Goal: Book appointment/travel/reservation

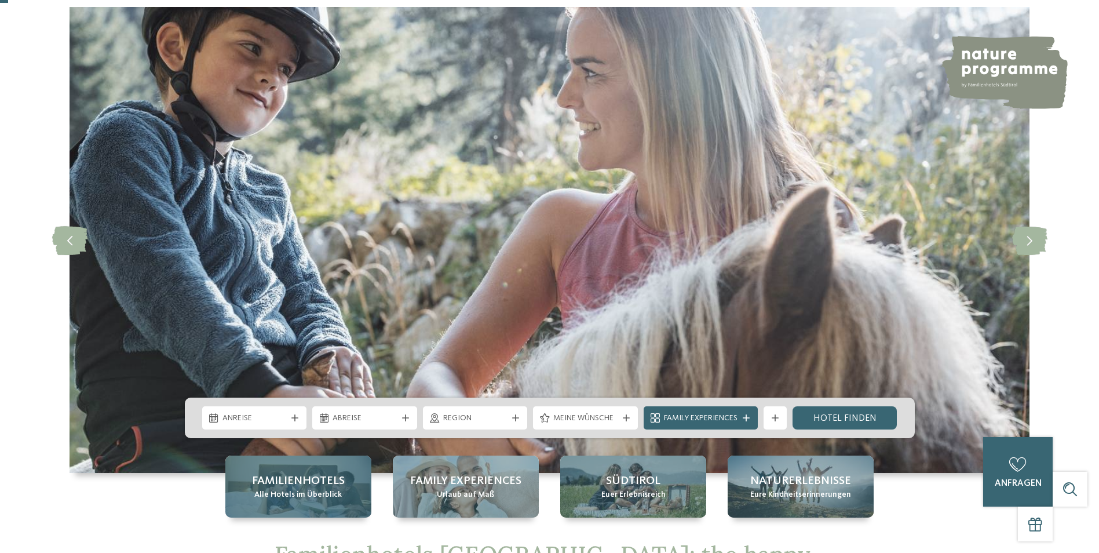
scroll to position [116, 0]
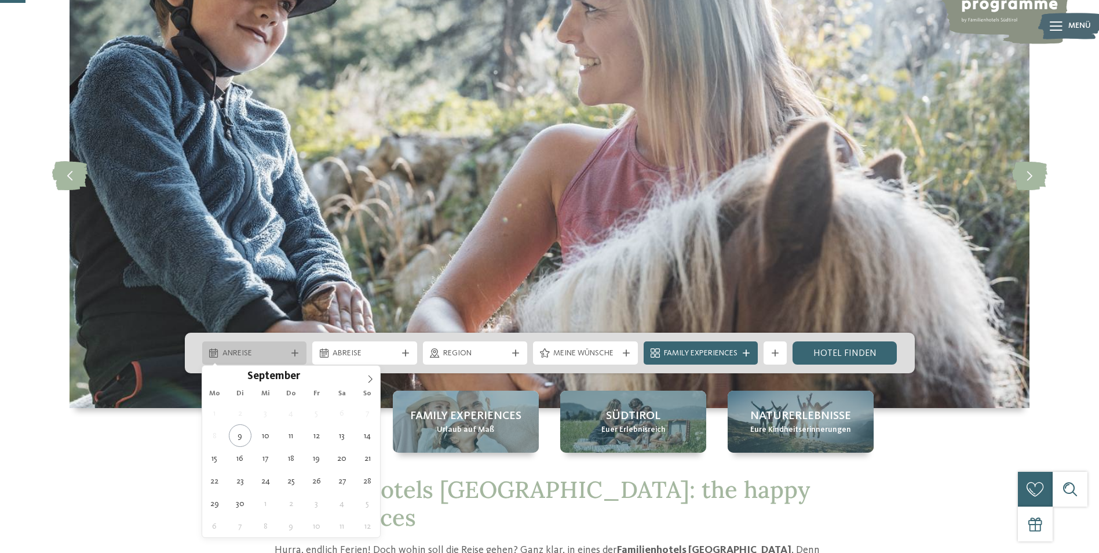
click at [268, 357] on span "Anreise" at bounding box center [254, 354] width 64 height 12
click at [372, 379] on icon at bounding box center [370, 379] width 8 height 8
type input "****"
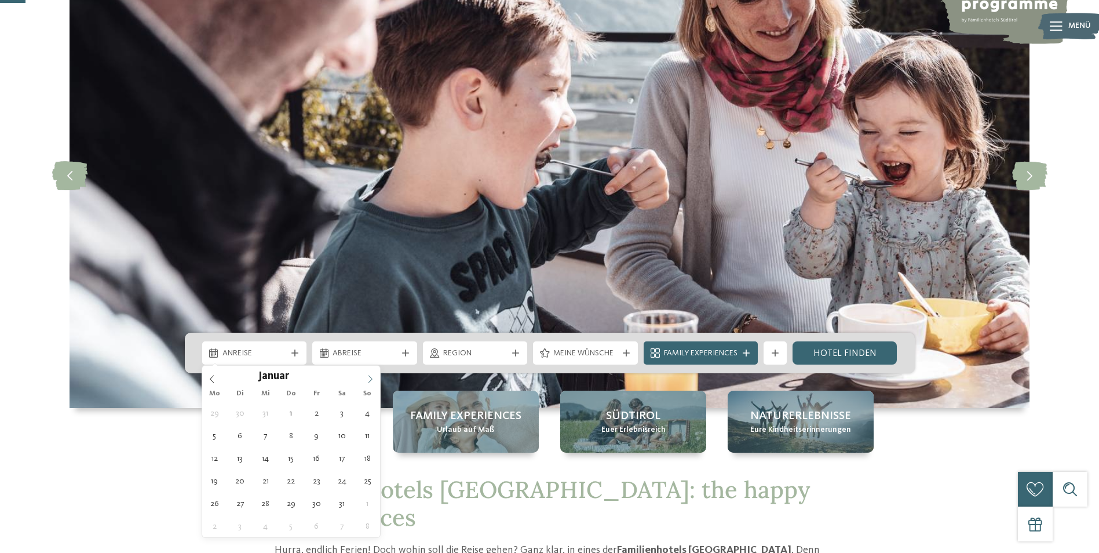
click at [372, 379] on icon at bounding box center [370, 379] width 8 height 8
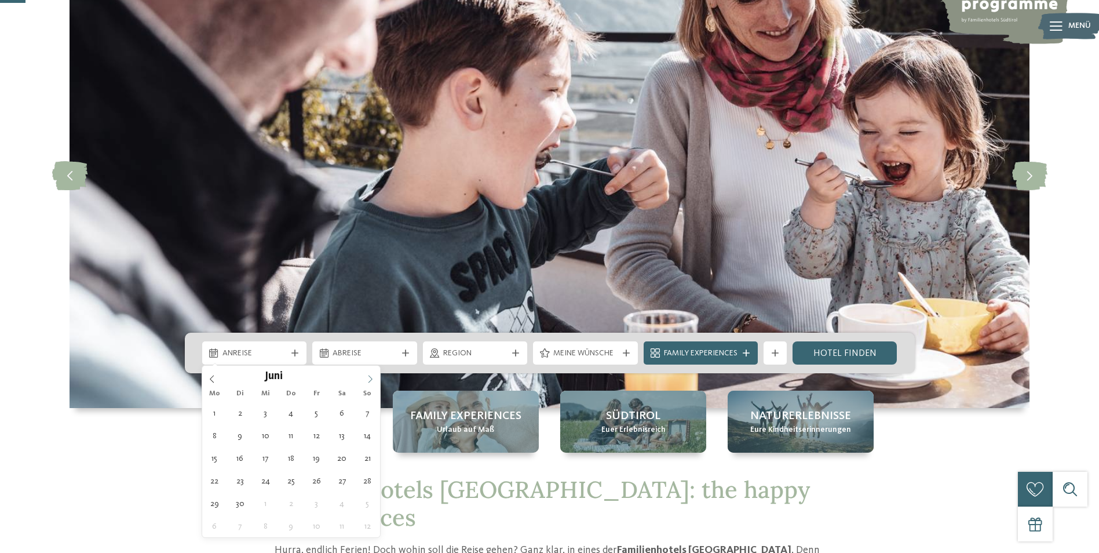
click at [372, 379] on icon at bounding box center [370, 379] width 8 height 8
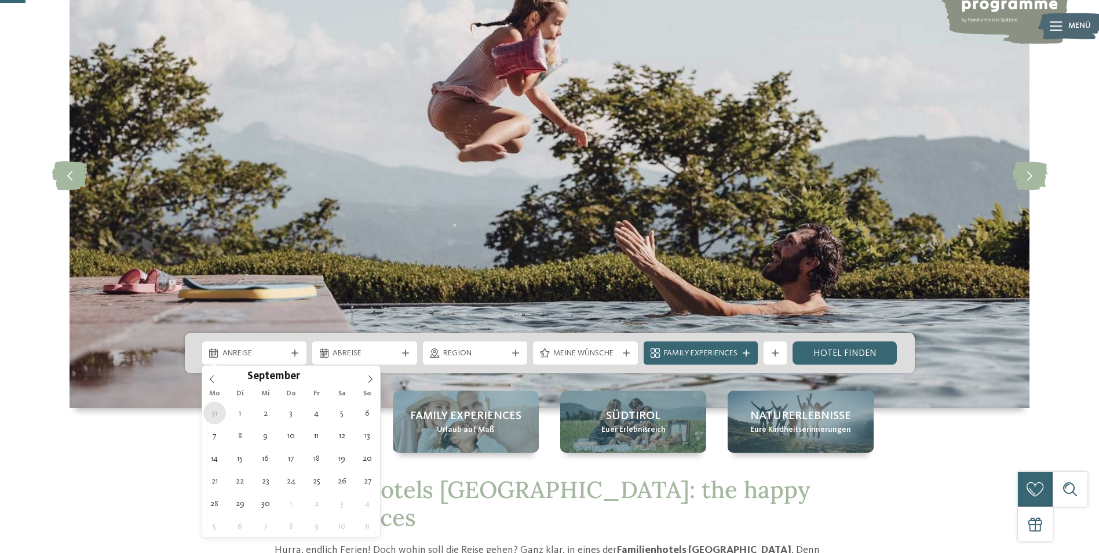
type div "[DATE]"
type input "****"
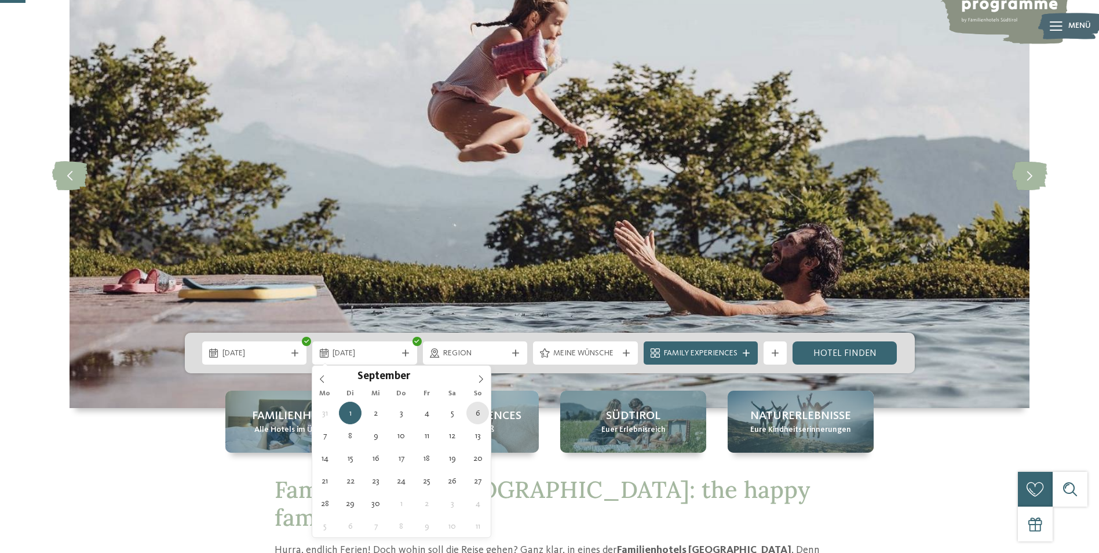
type div "[DATE]"
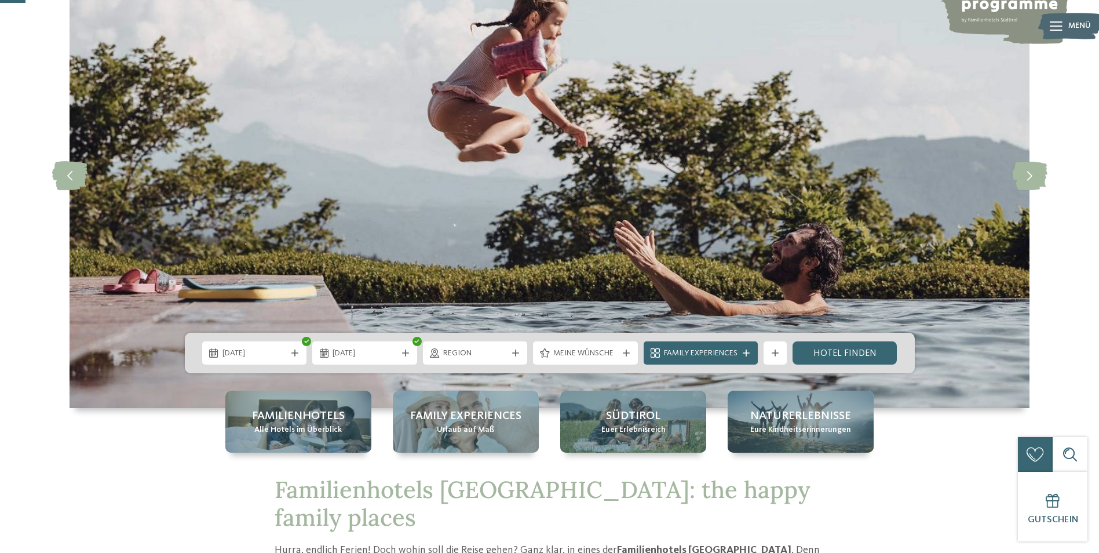
click at [522, 355] on div "Region" at bounding box center [475, 352] width 105 height 23
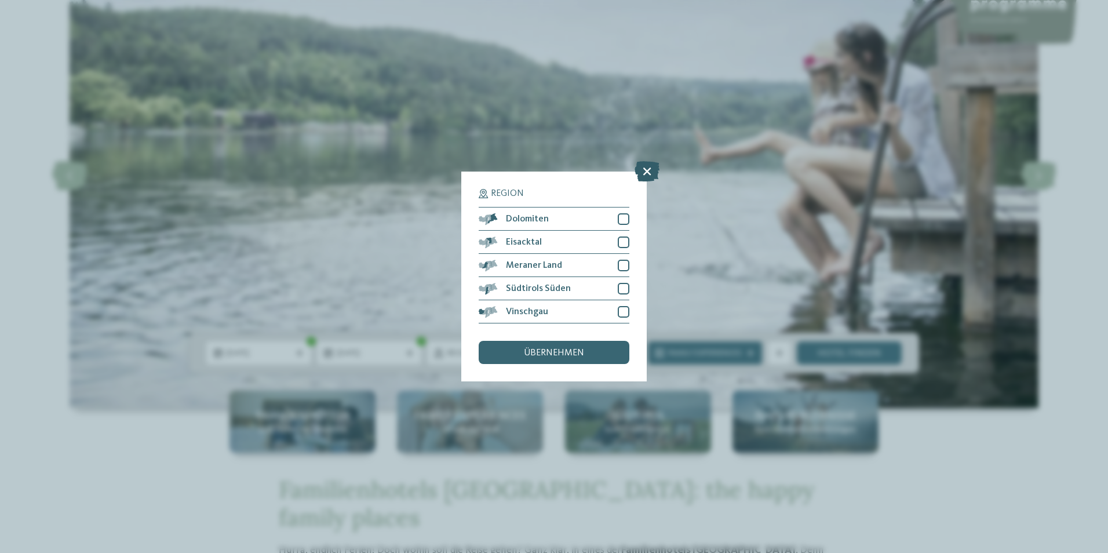
click at [650, 175] on icon at bounding box center [646, 171] width 25 height 20
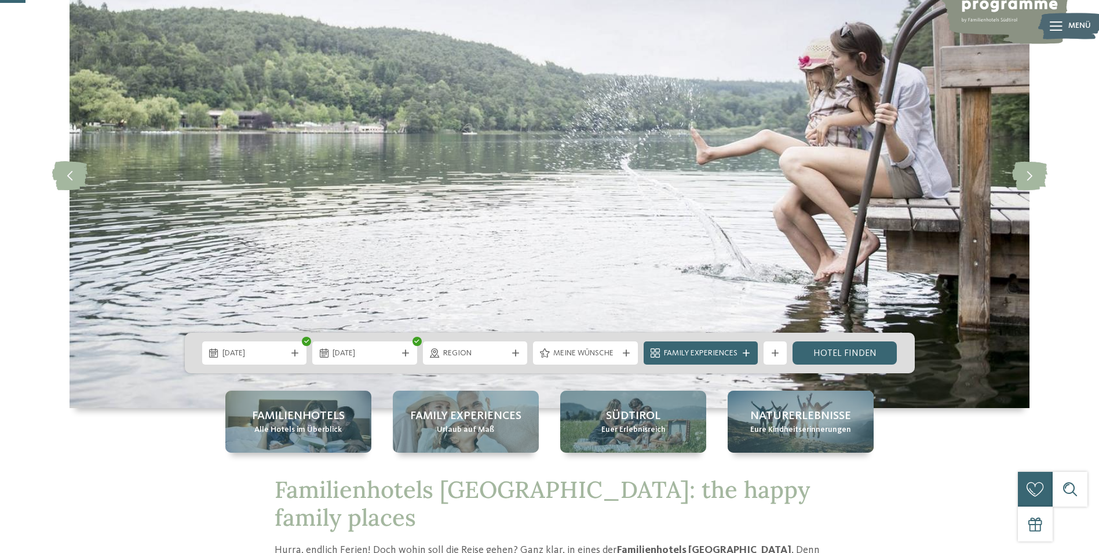
click at [601, 354] on span "Meine Wünsche" at bounding box center [585, 354] width 64 height 12
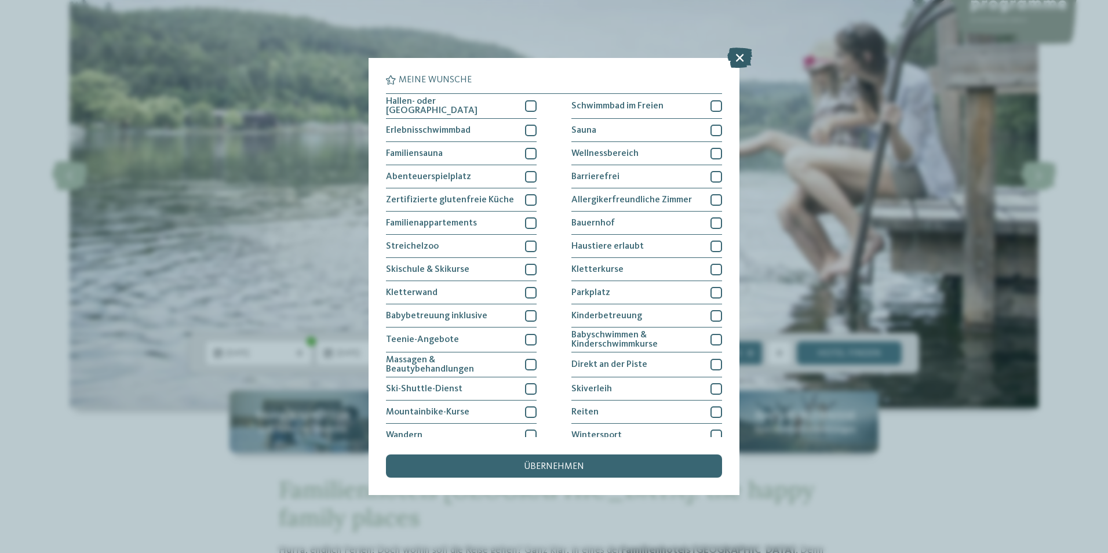
click at [741, 59] on icon at bounding box center [739, 57] width 25 height 20
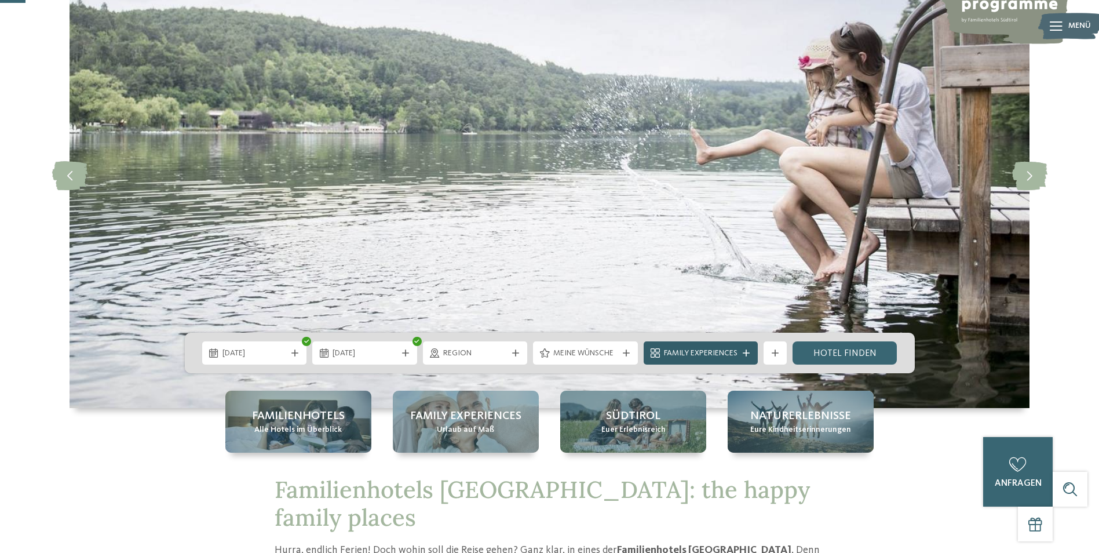
click at [715, 354] on span "Family Experiences" at bounding box center [701, 354] width 74 height 12
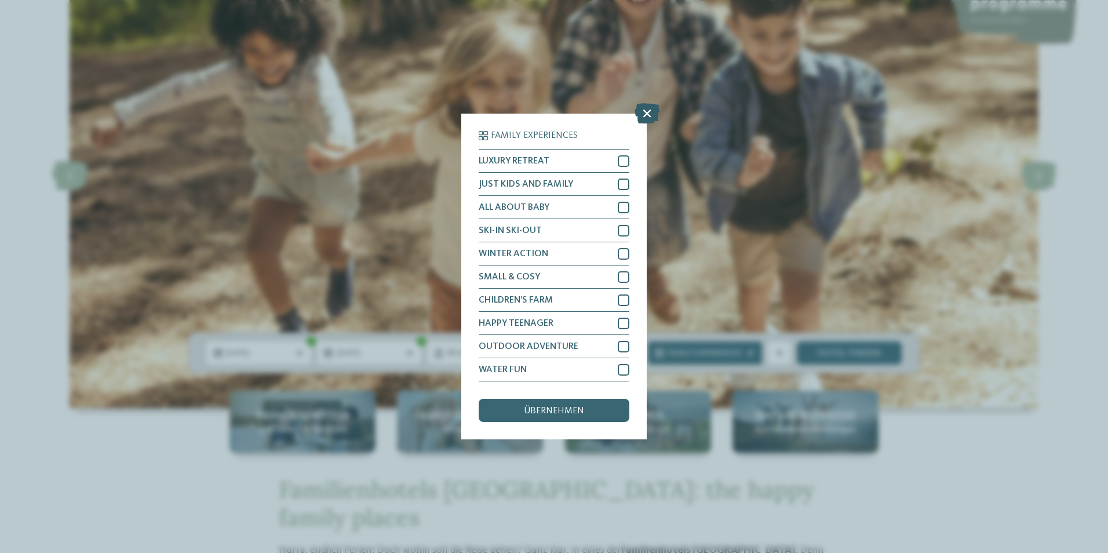
click at [643, 116] on icon at bounding box center [646, 113] width 25 height 20
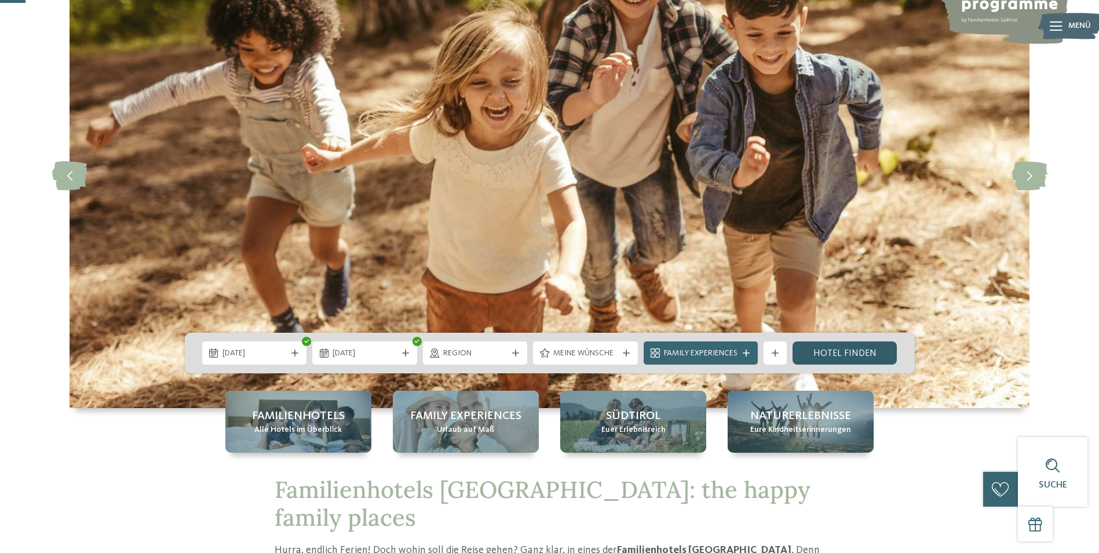
click at [822, 350] on link "Hotel finden" at bounding box center [844, 352] width 105 height 23
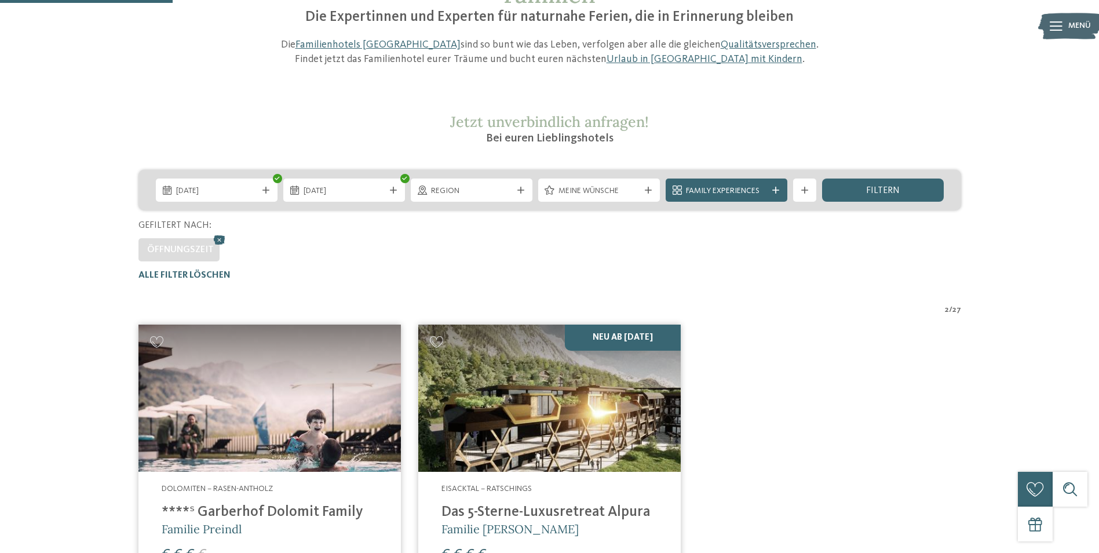
scroll to position [148, 0]
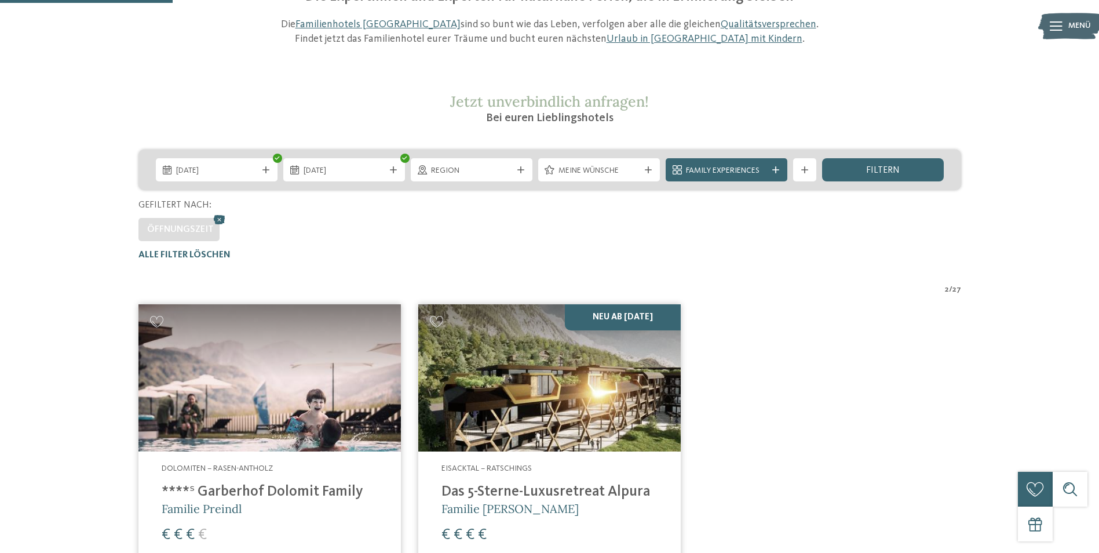
click at [240, 443] on img at bounding box center [269, 378] width 262 height 148
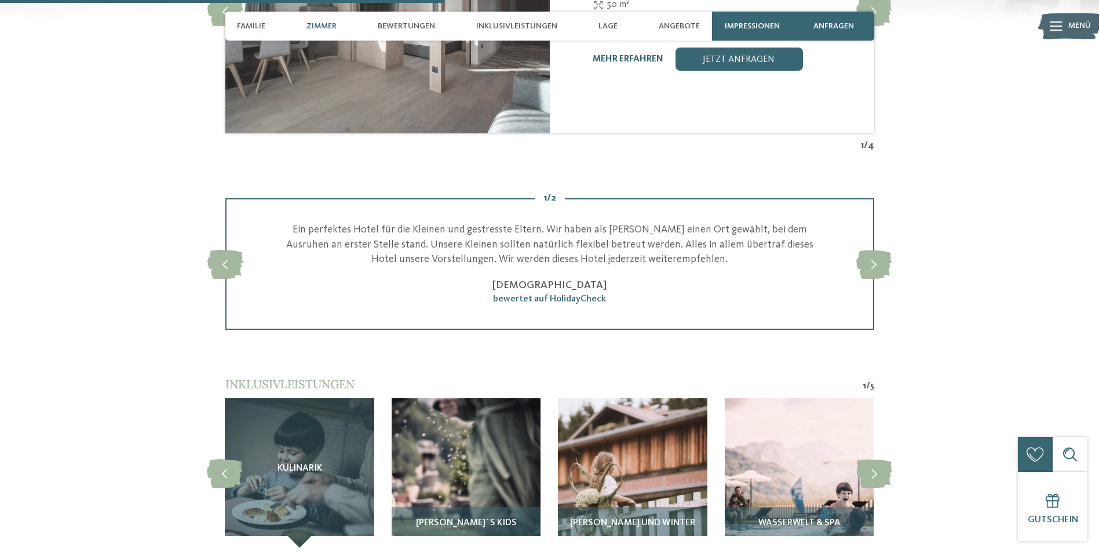
scroll to position [2085, 0]
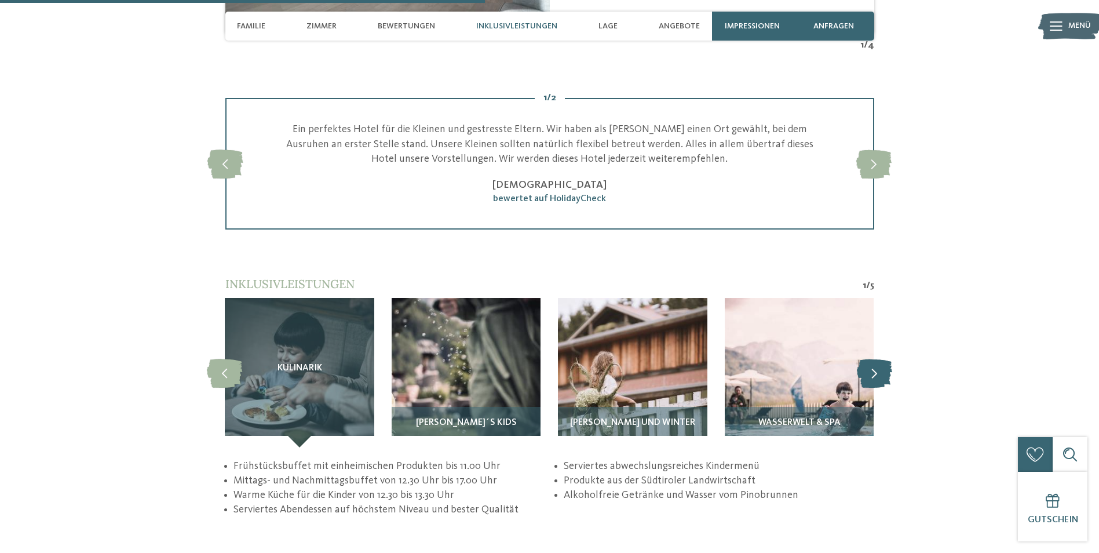
click at [878, 365] on icon at bounding box center [874, 372] width 35 height 29
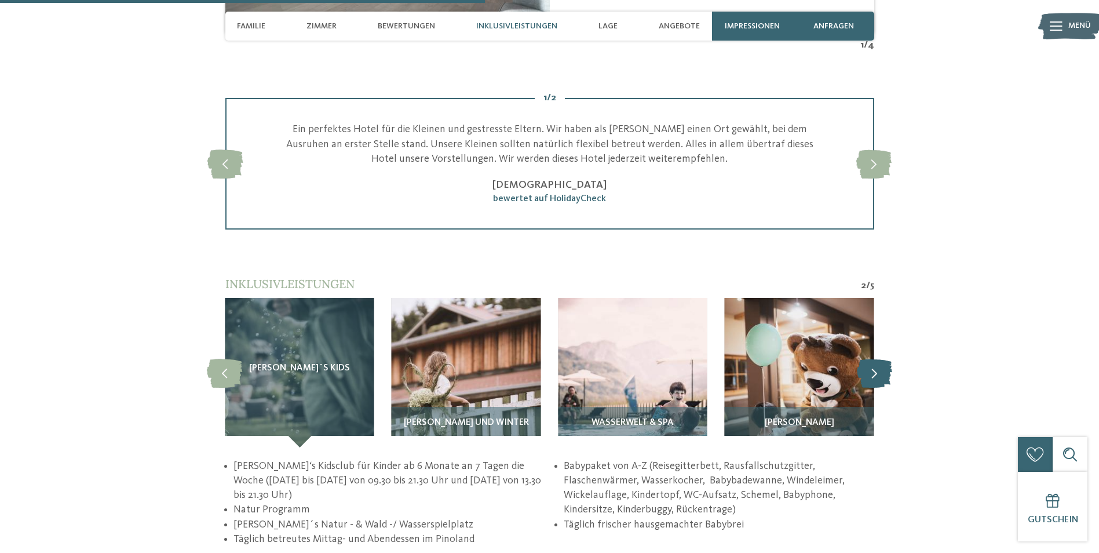
click at [878, 365] on icon at bounding box center [874, 372] width 35 height 29
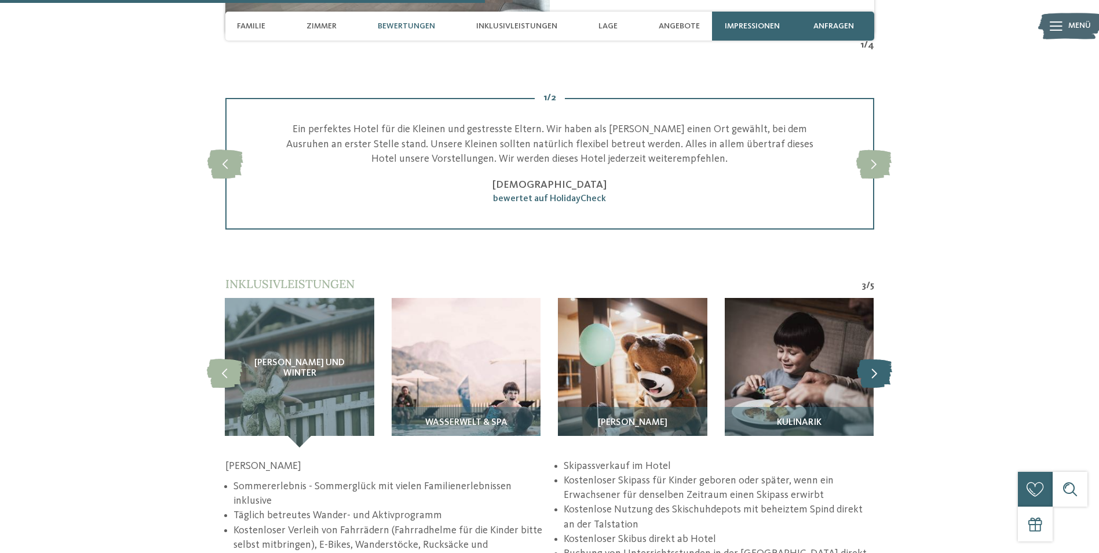
click at [878, 365] on icon at bounding box center [874, 372] width 35 height 29
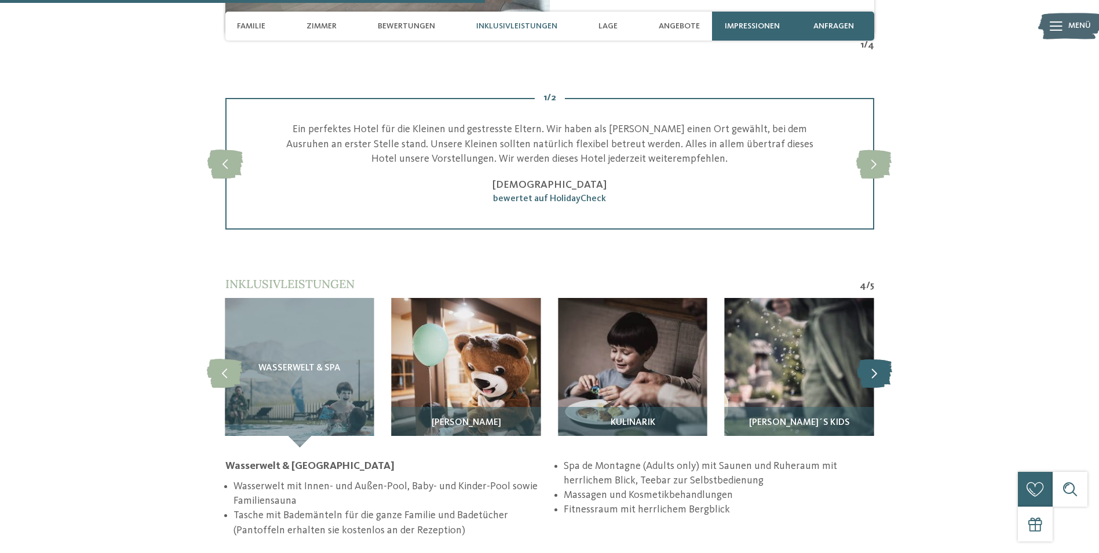
click at [878, 365] on icon at bounding box center [874, 372] width 35 height 29
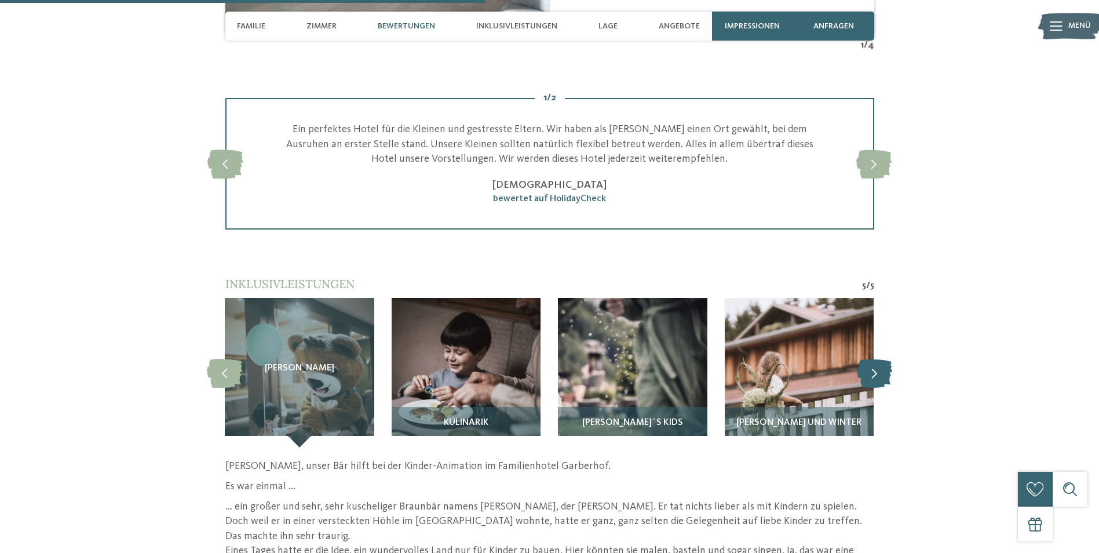
click at [878, 365] on icon at bounding box center [874, 372] width 35 height 29
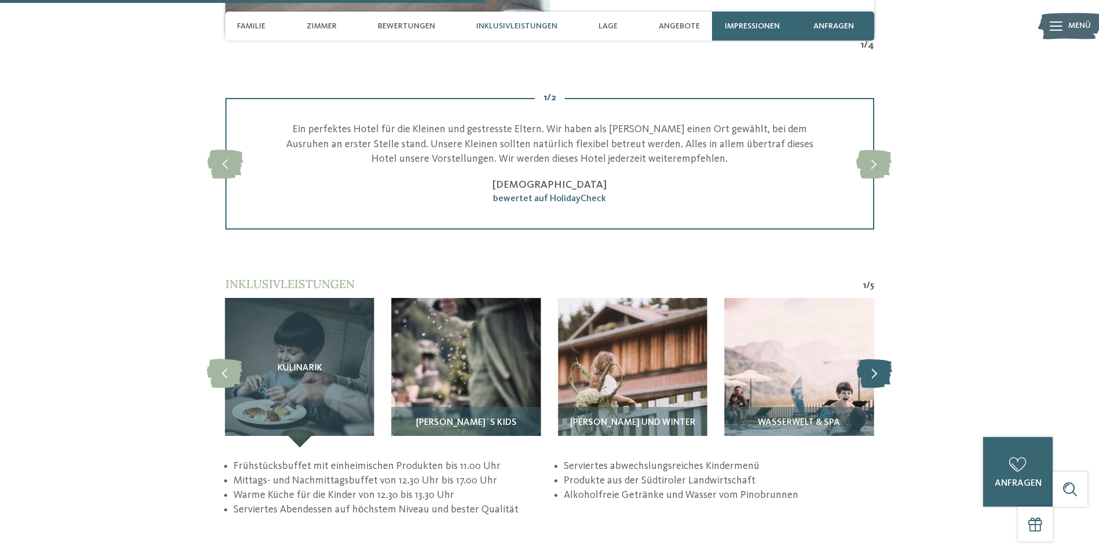
click at [878, 365] on icon at bounding box center [874, 372] width 35 height 29
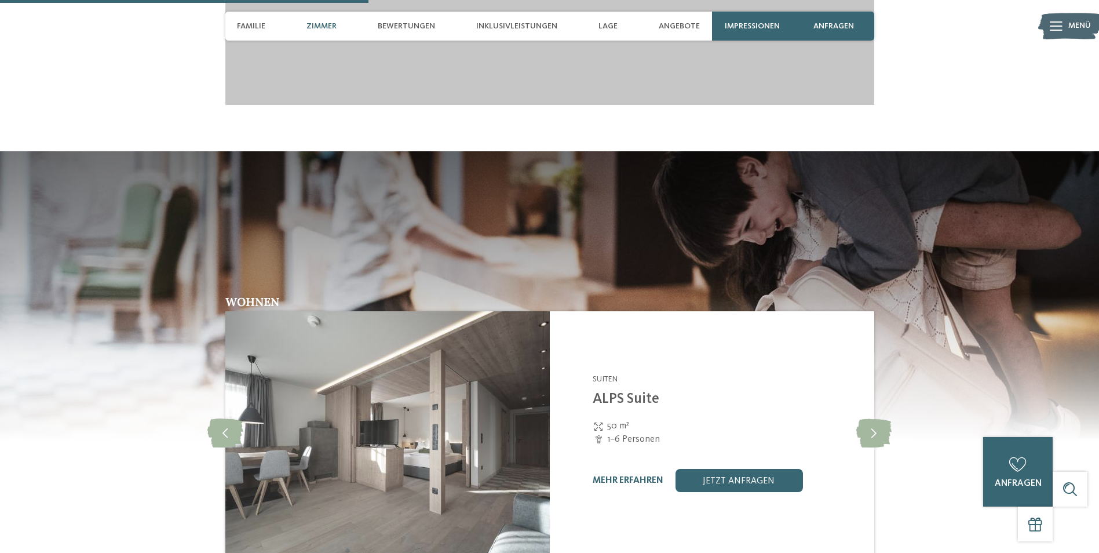
scroll to position [1796, 0]
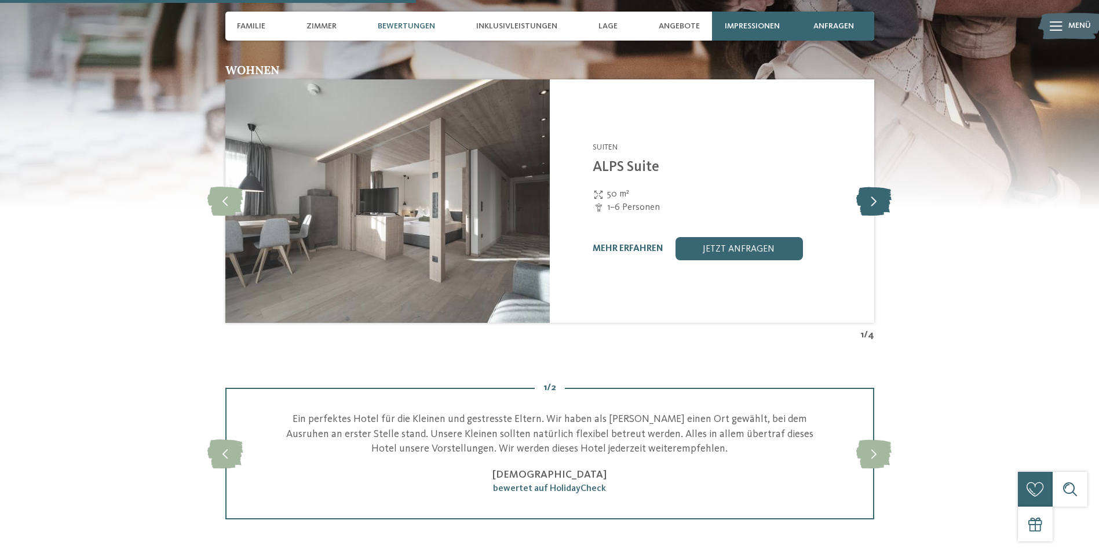
click at [884, 187] on icon at bounding box center [873, 201] width 35 height 29
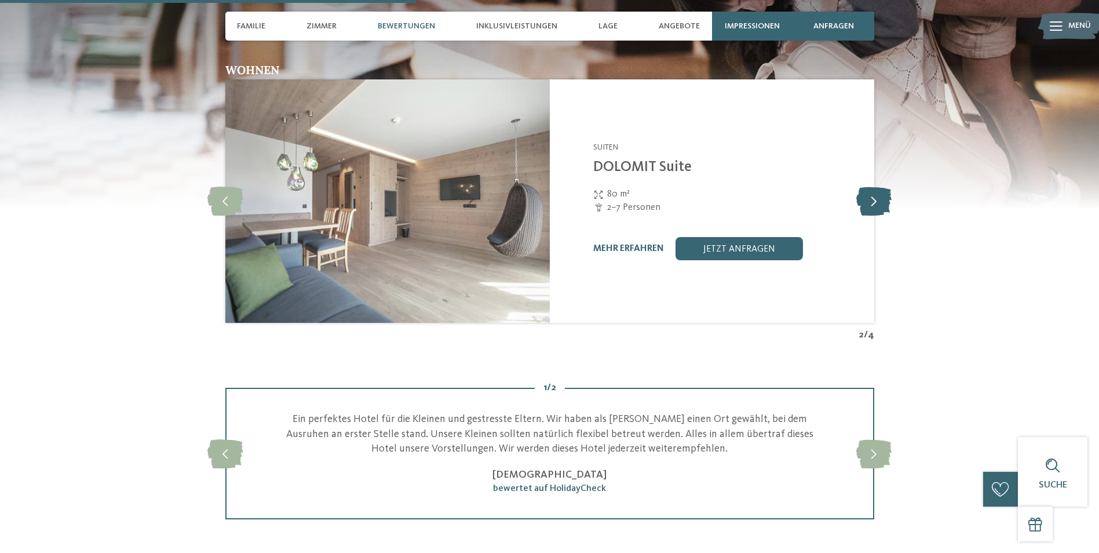
click at [884, 187] on icon at bounding box center [873, 201] width 35 height 29
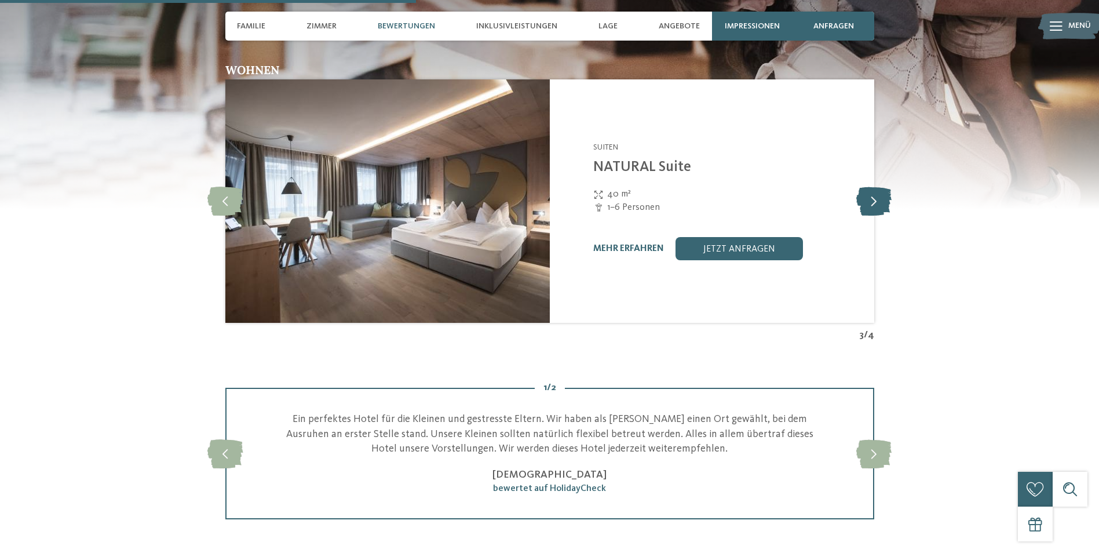
click at [884, 187] on icon at bounding box center [873, 201] width 35 height 29
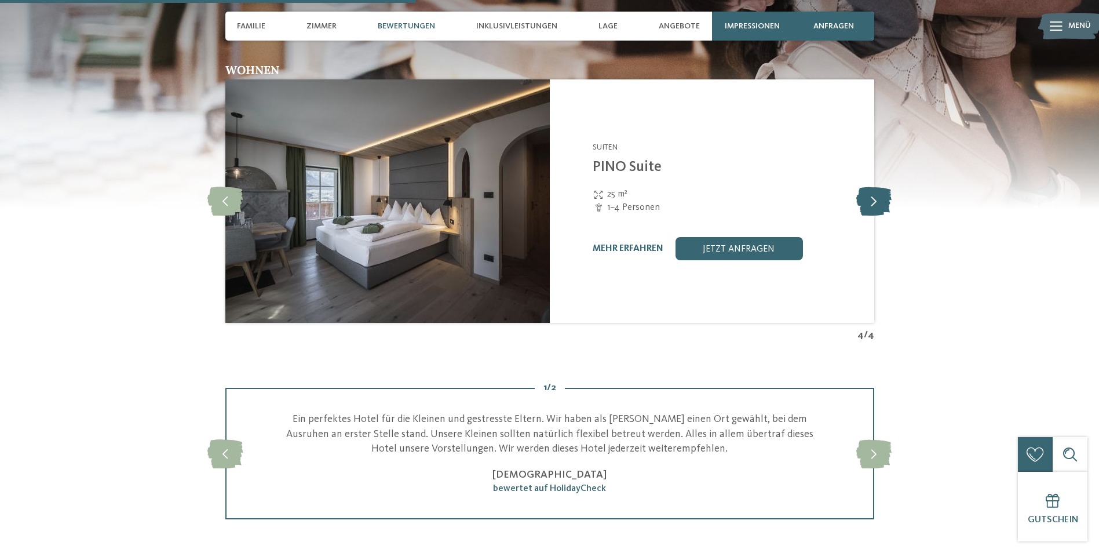
click at [884, 187] on icon at bounding box center [873, 201] width 35 height 29
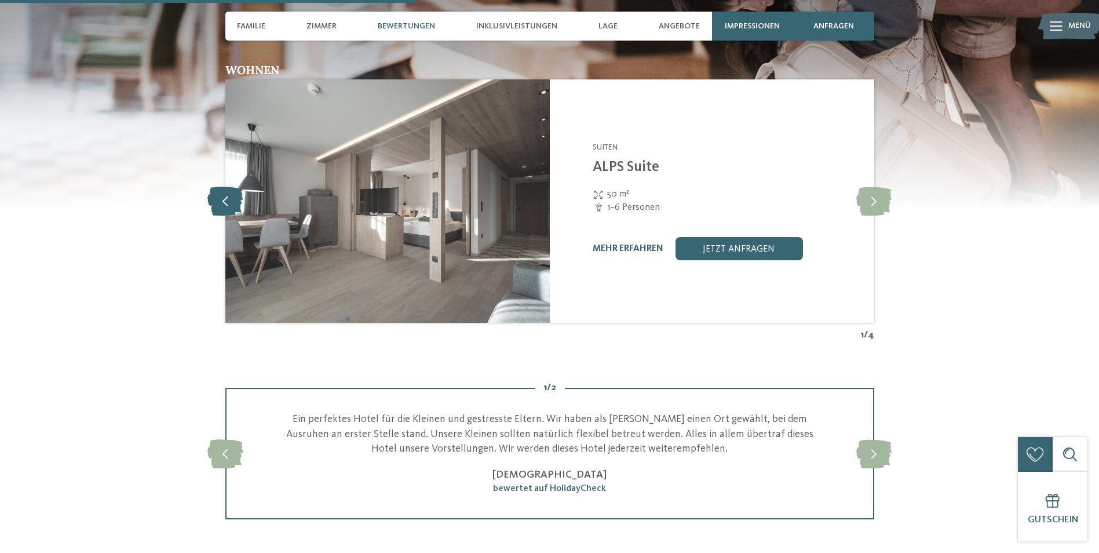
click at [232, 193] on icon at bounding box center [224, 201] width 35 height 29
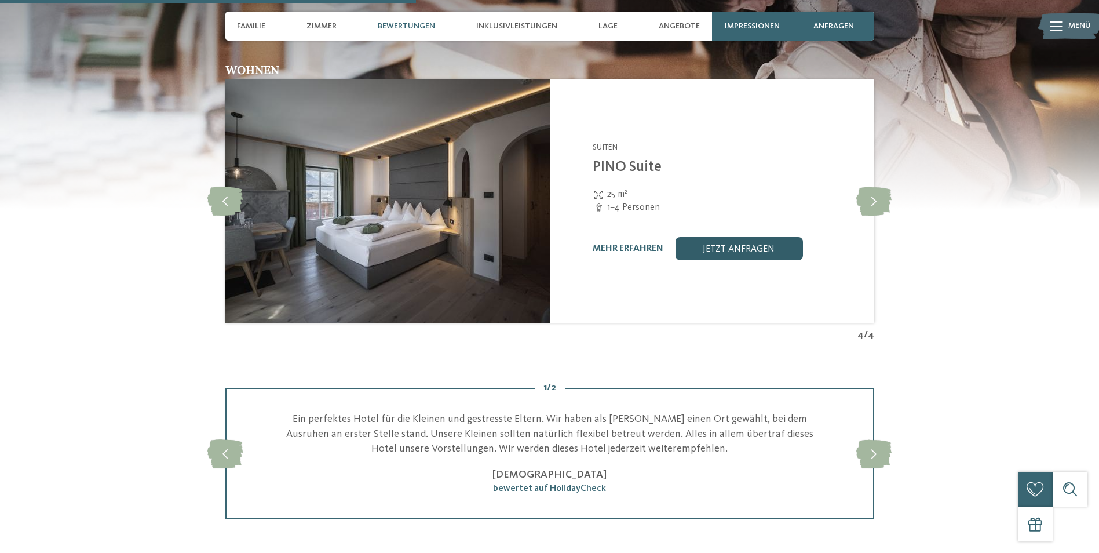
click at [762, 239] on link "jetzt anfragen" at bounding box center [738, 248] width 127 height 23
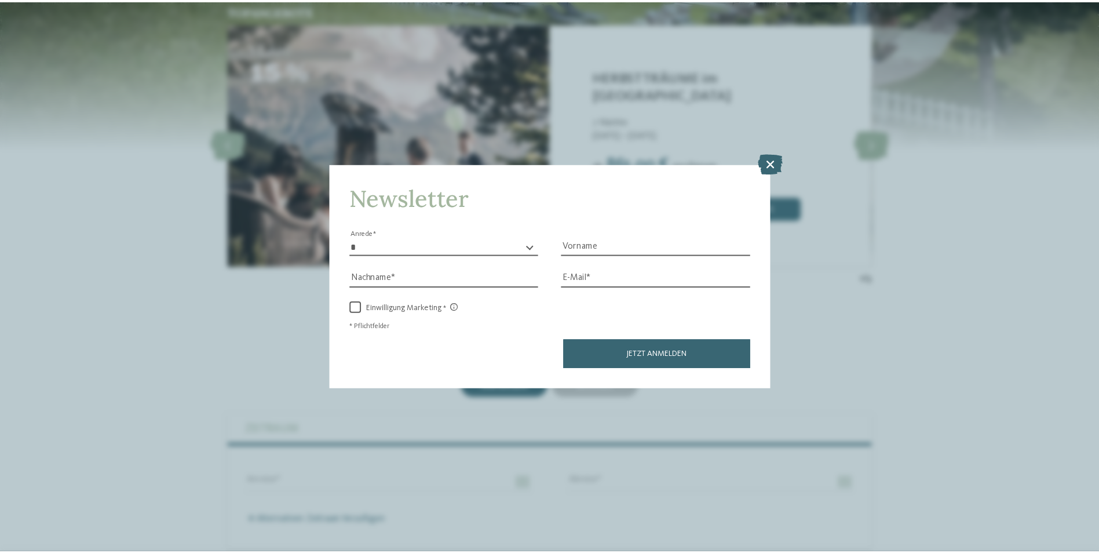
scroll to position [3351, 0]
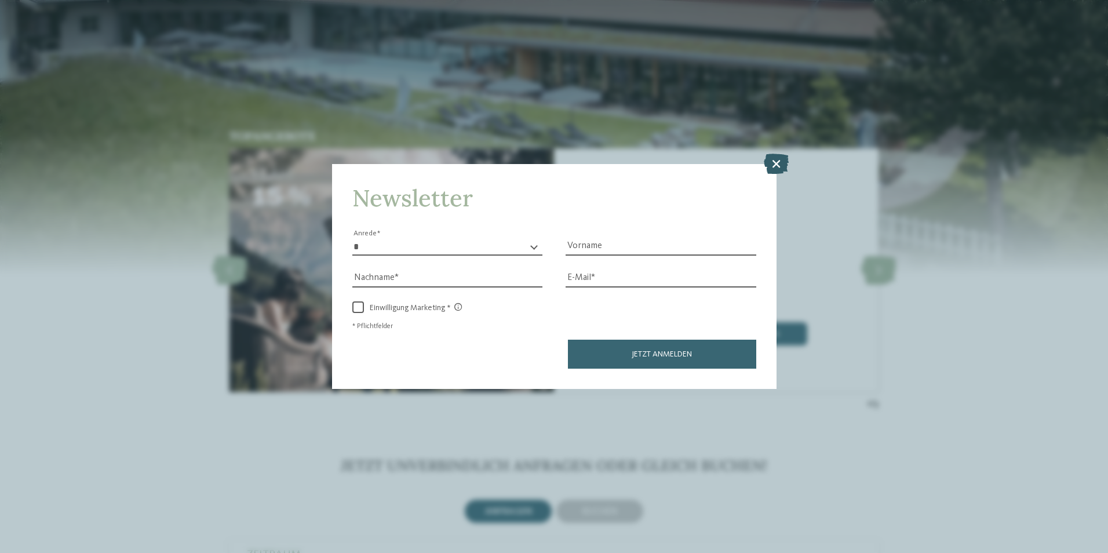
click at [778, 162] on icon at bounding box center [775, 163] width 25 height 20
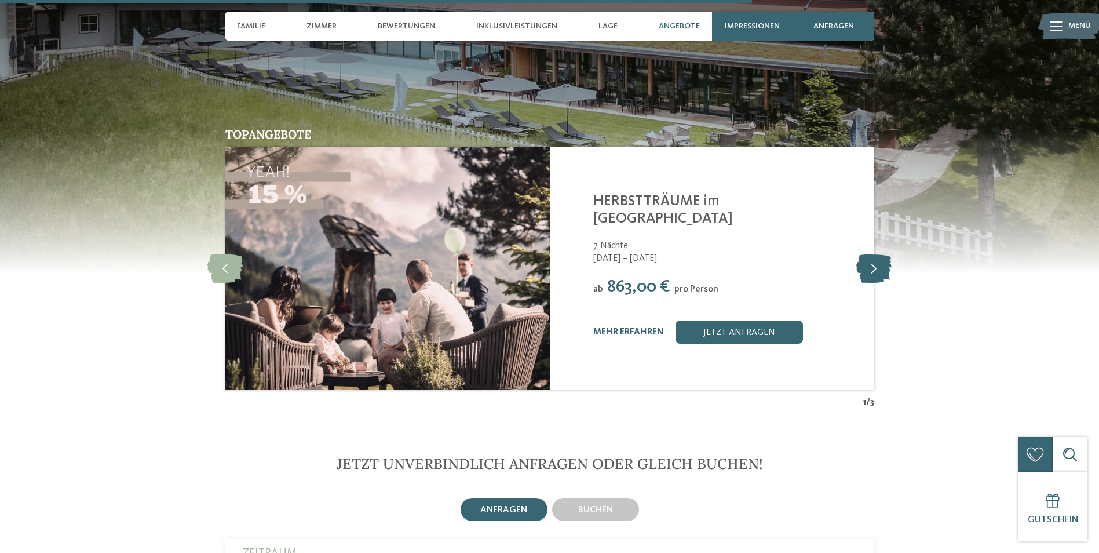
click at [873, 254] on icon at bounding box center [873, 268] width 35 height 29
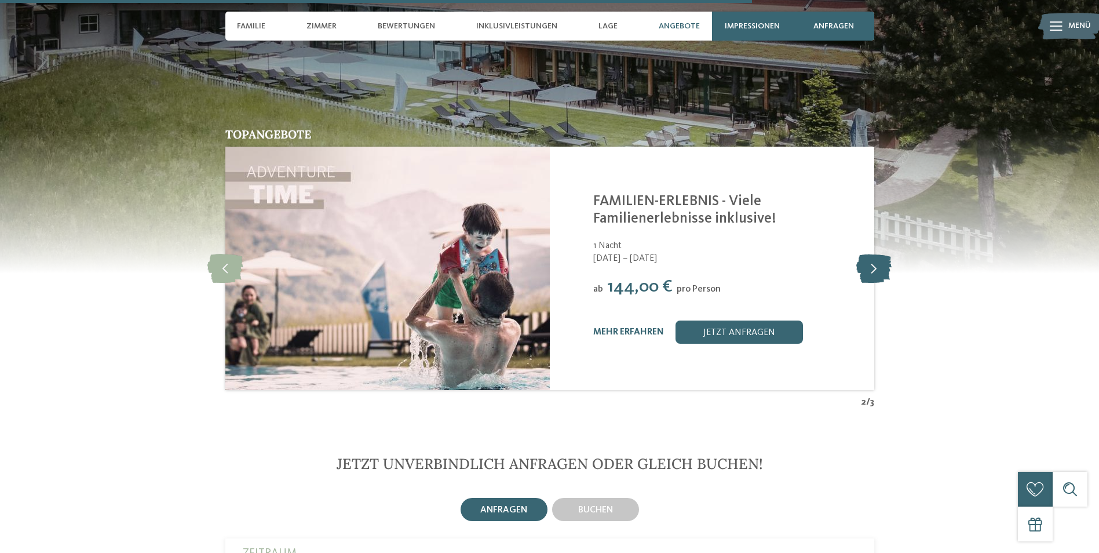
click at [884, 254] on icon at bounding box center [873, 268] width 35 height 29
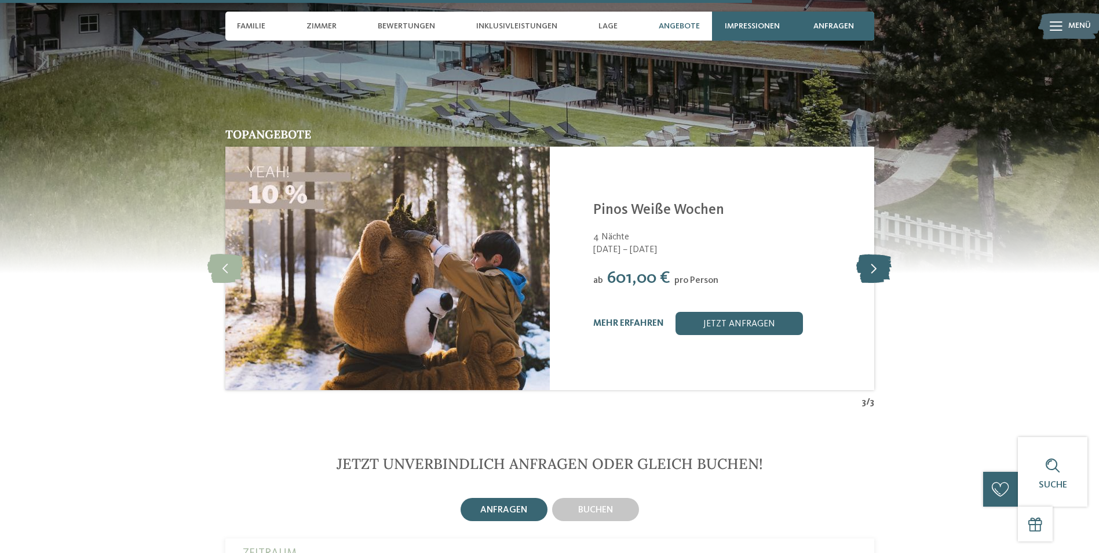
click at [884, 254] on icon at bounding box center [873, 268] width 35 height 29
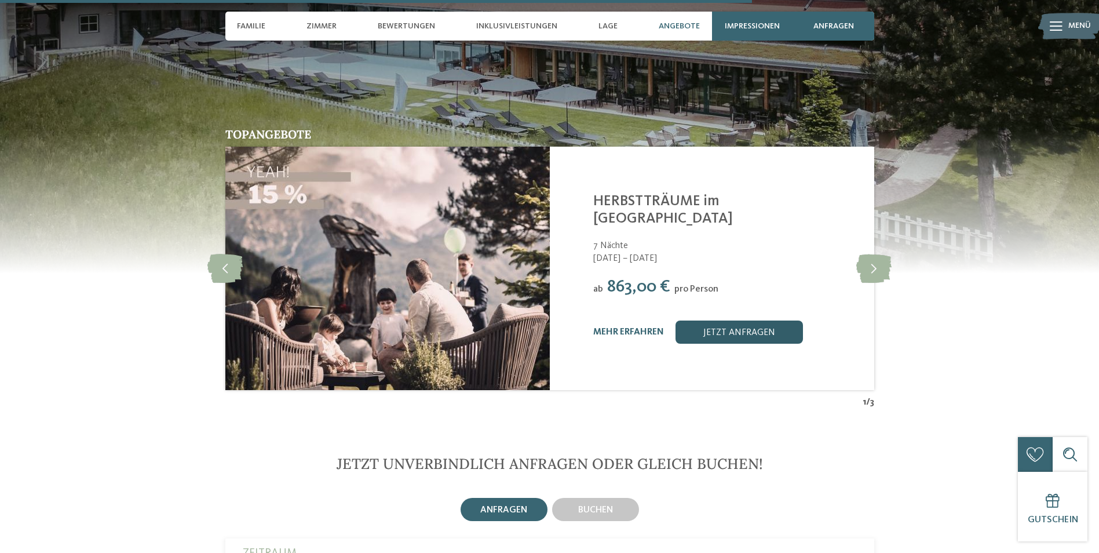
click at [708, 320] on link "jetzt anfragen" at bounding box center [738, 331] width 127 height 23
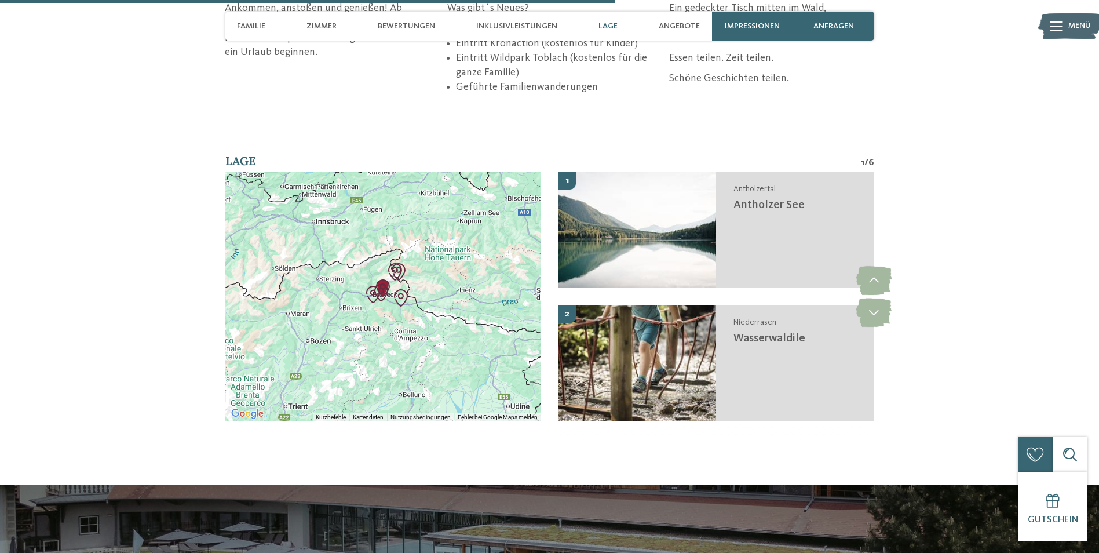
scroll to position [2830, 0]
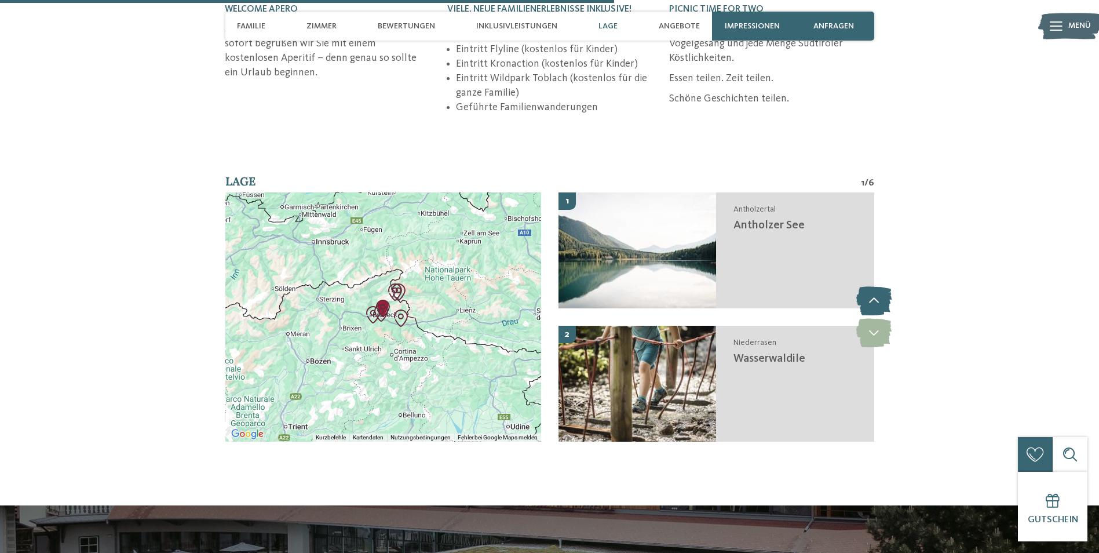
click at [873, 286] on icon at bounding box center [873, 300] width 35 height 29
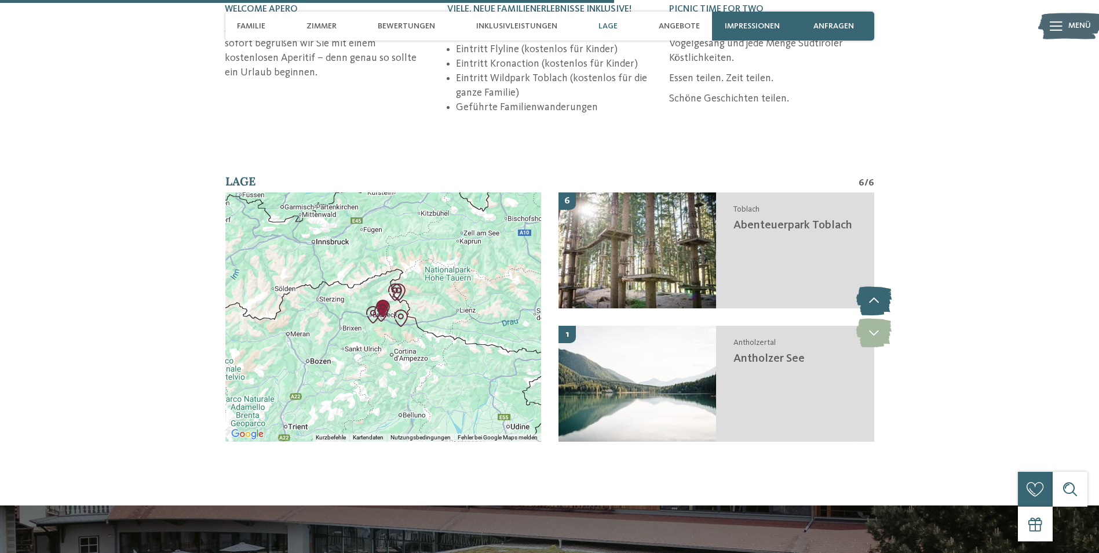
click at [873, 286] on icon at bounding box center [873, 300] width 35 height 29
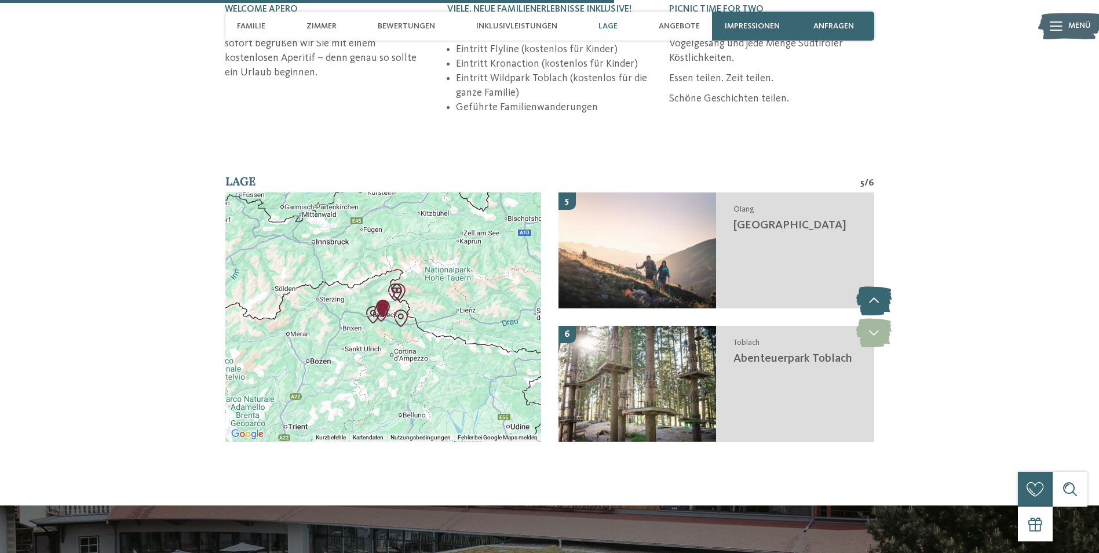
click at [873, 286] on icon at bounding box center [873, 300] width 35 height 29
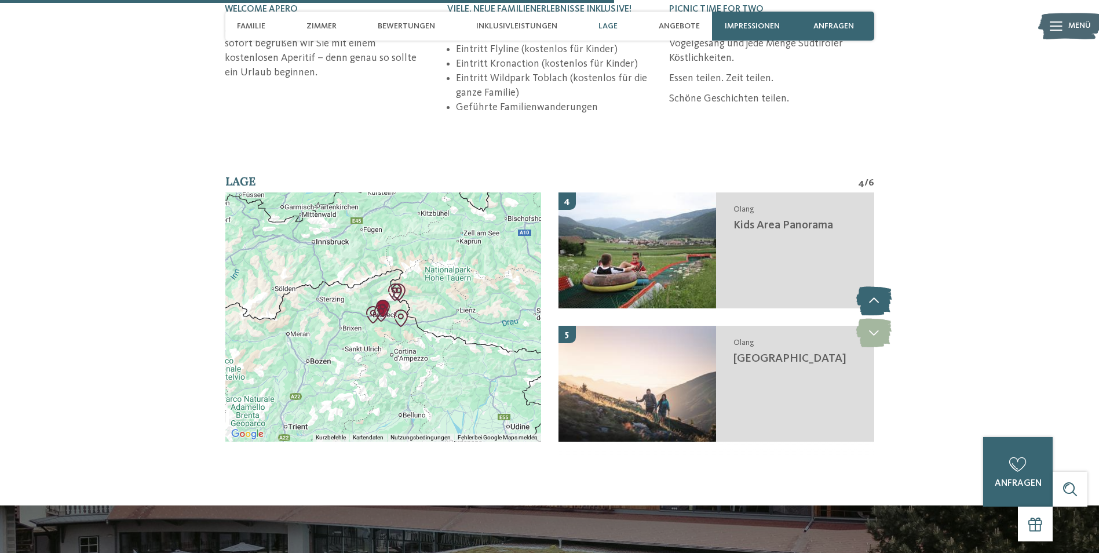
click at [873, 286] on icon at bounding box center [873, 300] width 35 height 29
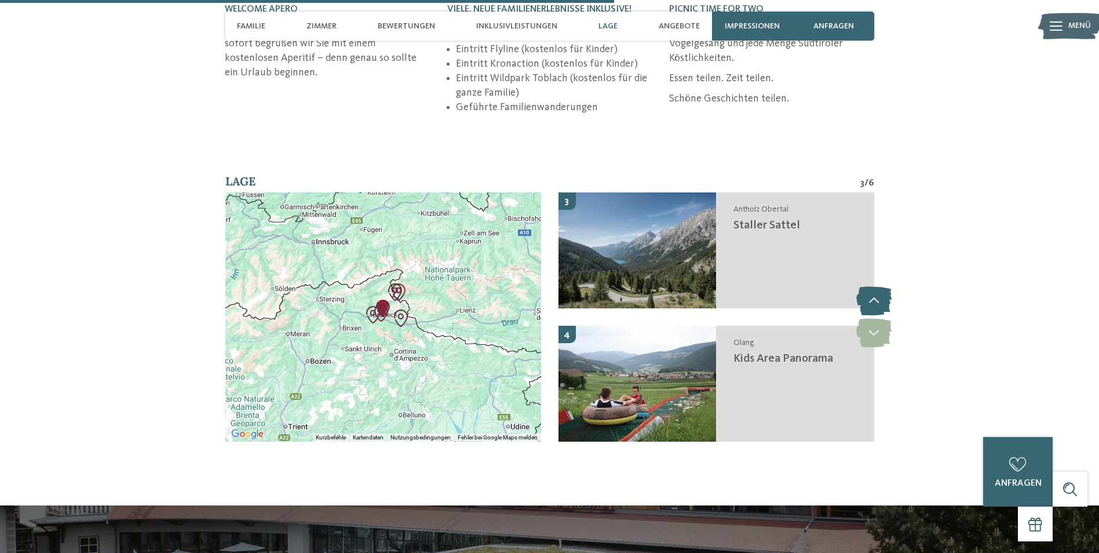
click at [873, 286] on icon at bounding box center [873, 300] width 35 height 29
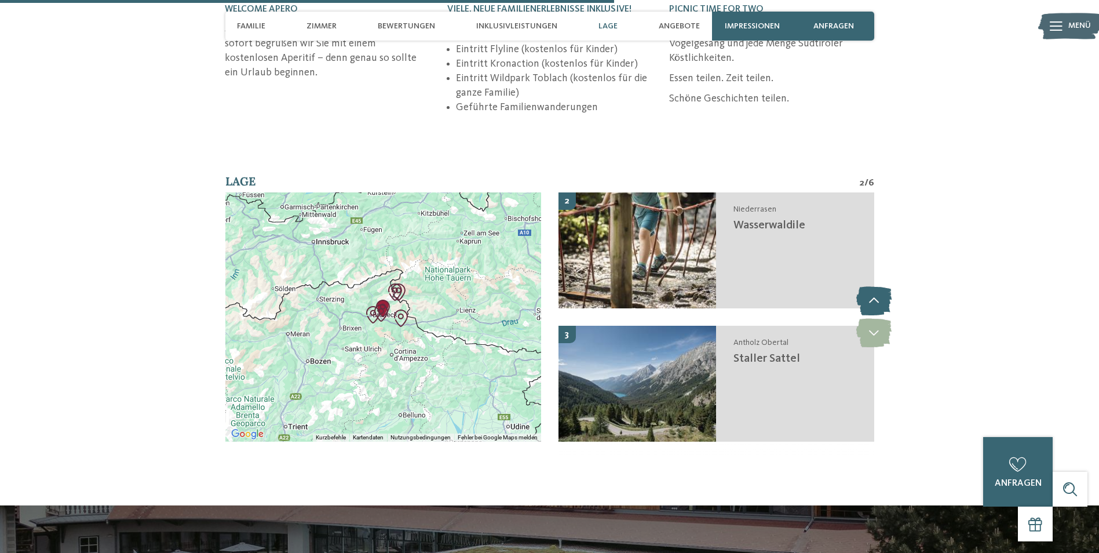
click at [873, 286] on icon at bounding box center [873, 300] width 35 height 29
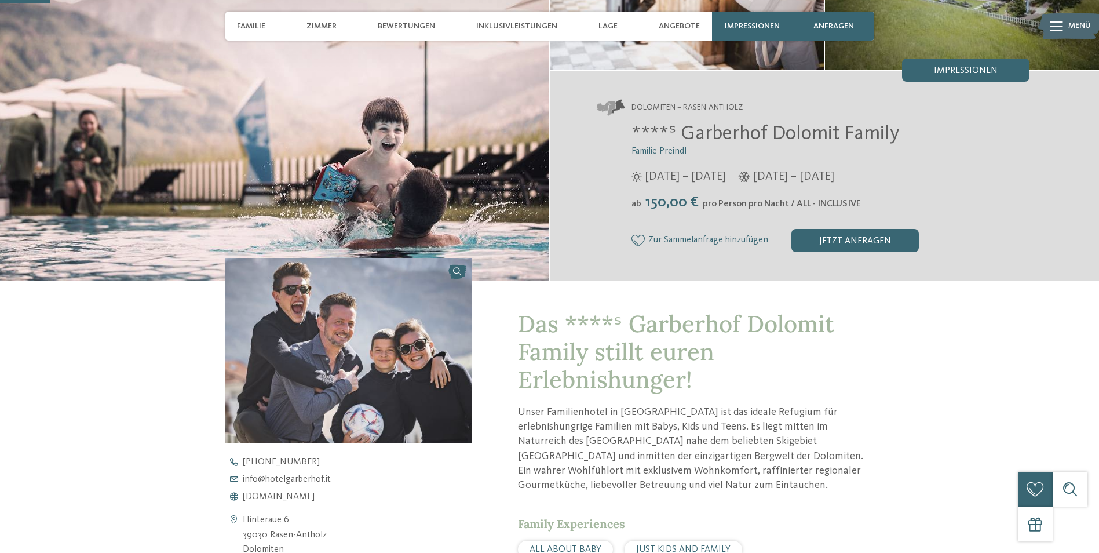
scroll to position [174, 0]
